Goal: Transaction & Acquisition: Book appointment/travel/reservation

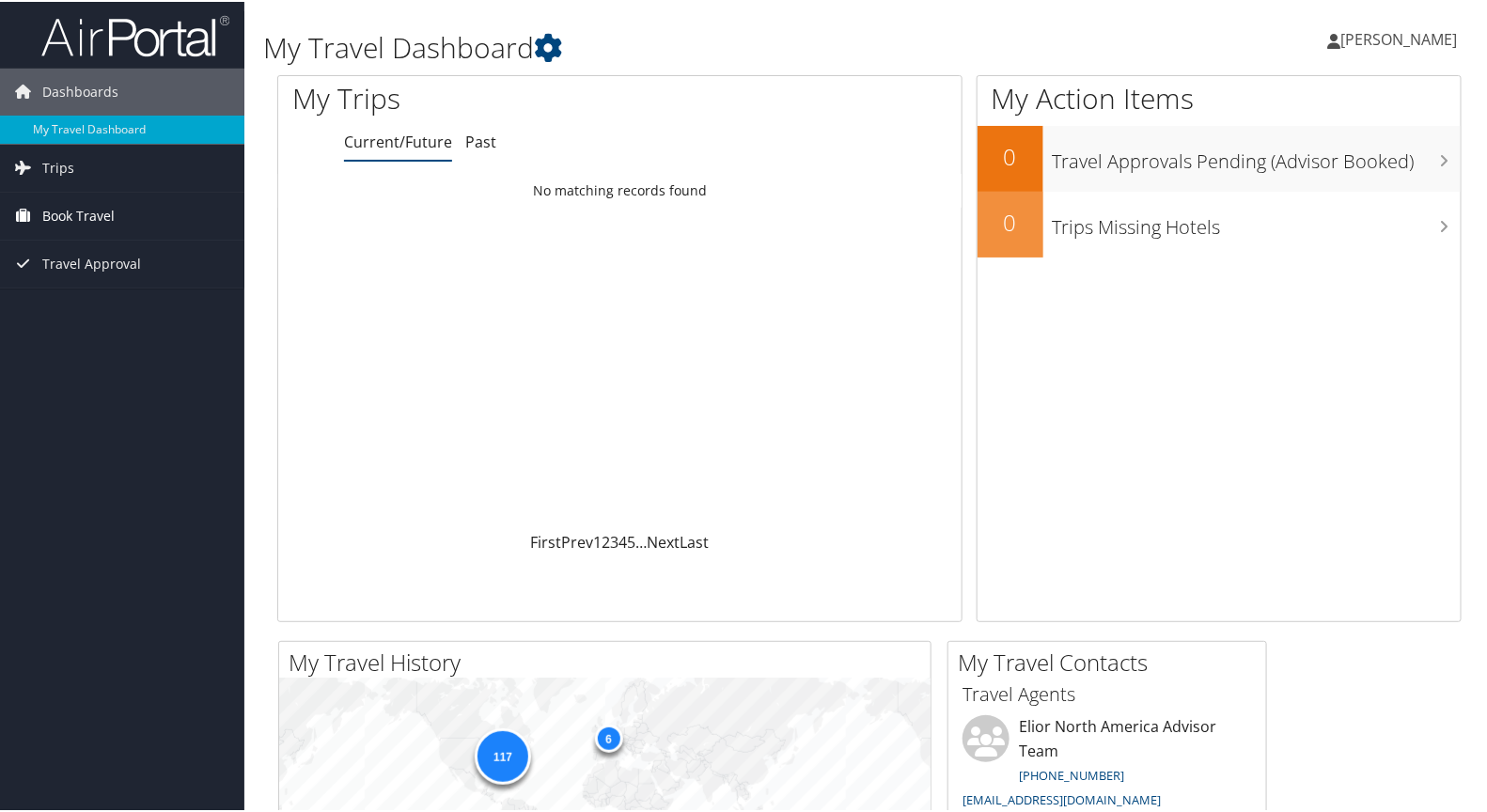
click at [99, 213] on span "Book Travel" at bounding box center [79, 214] width 72 height 47
click at [112, 310] on link "Book/Manage Online Trips" at bounding box center [122, 309] width 244 height 29
